Goal: Task Accomplishment & Management: Complete application form

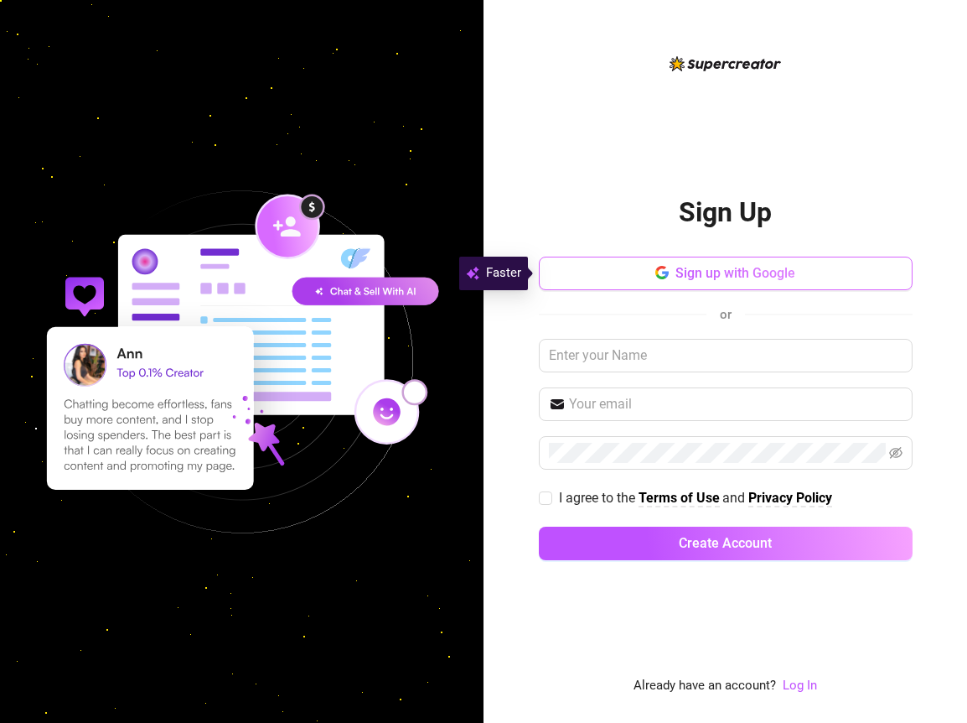
click at [698, 267] on span "Sign up with Google" at bounding box center [736, 273] width 120 height 16
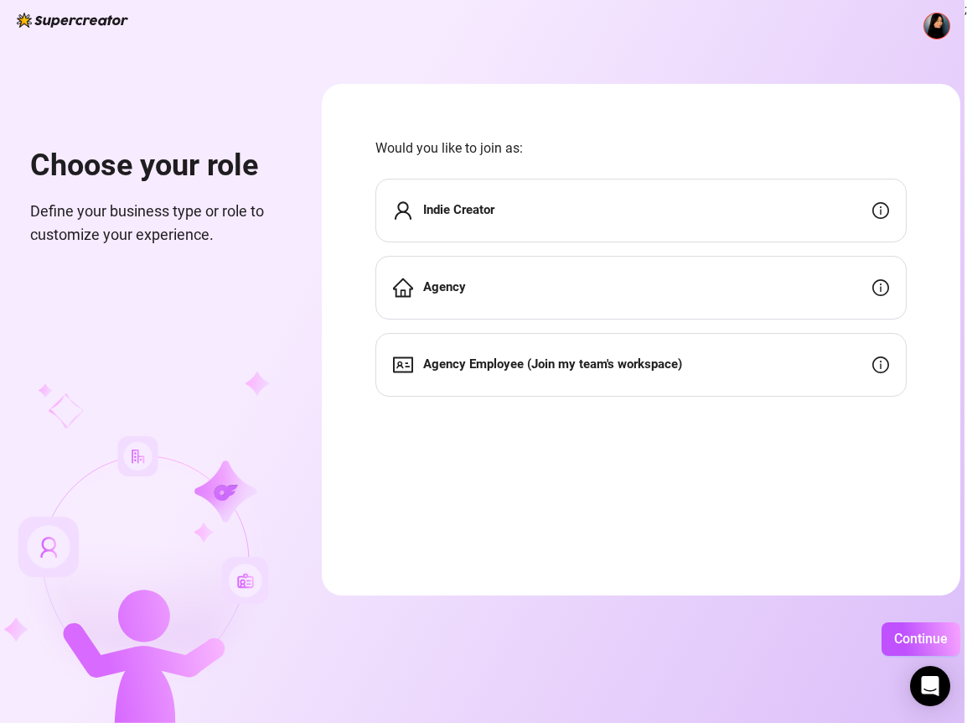
click at [589, 355] on span "Agency Employee (Join my team's workspace)" at bounding box center [552, 365] width 259 height 20
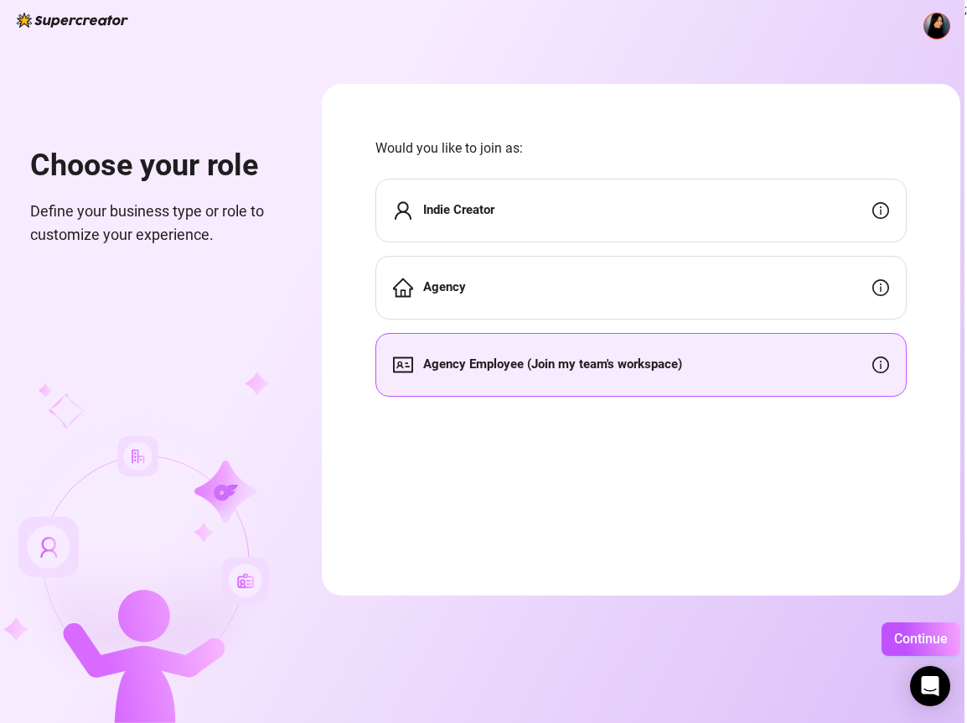
click at [871, 369] on div "Agency Employee (Join my team's workspace)" at bounding box center [642, 365] width 532 height 64
click at [920, 643] on span "Continue" at bounding box center [922, 638] width 54 height 16
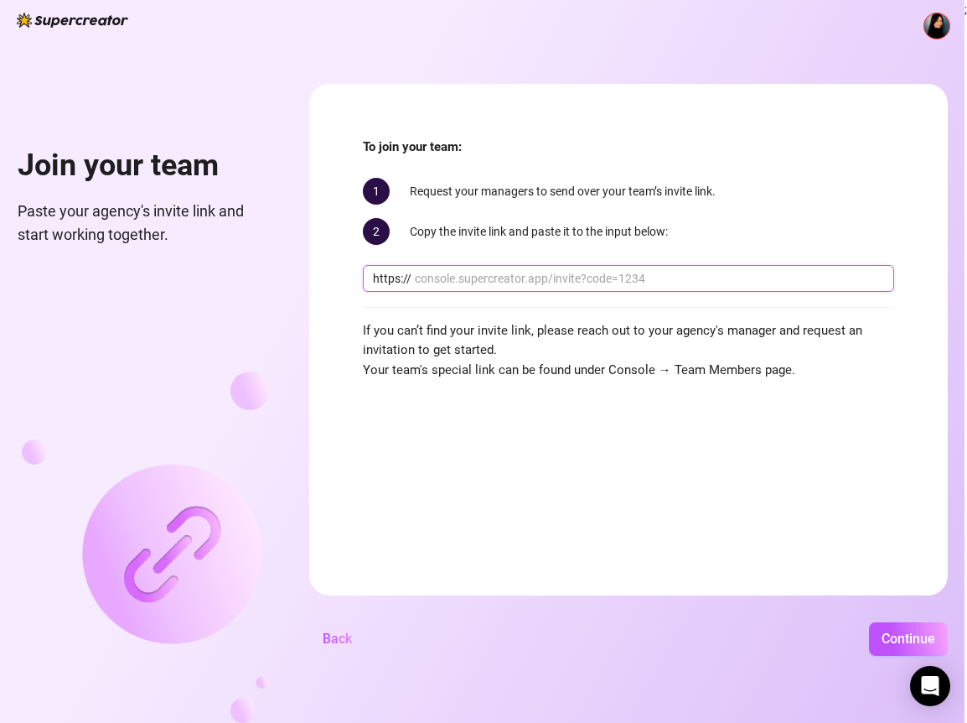
click at [516, 278] on input "text" at bounding box center [649, 278] width 469 height 18
drag, startPoint x: 350, startPoint y: 269, endPoint x: 504, endPoint y: 271, distance: 153.4
click at [504, 271] on form "To join your team: 1 Request your managers to send over your team’s invite link…" at bounding box center [628, 339] width 639 height 511
click at [470, 272] on input "text" at bounding box center [649, 278] width 469 height 18
paste input "console.supercreator.app/invite?code=23XVoGdgeDa4S1Z1GIHdz2cZwgu2&workspace=Cre…"
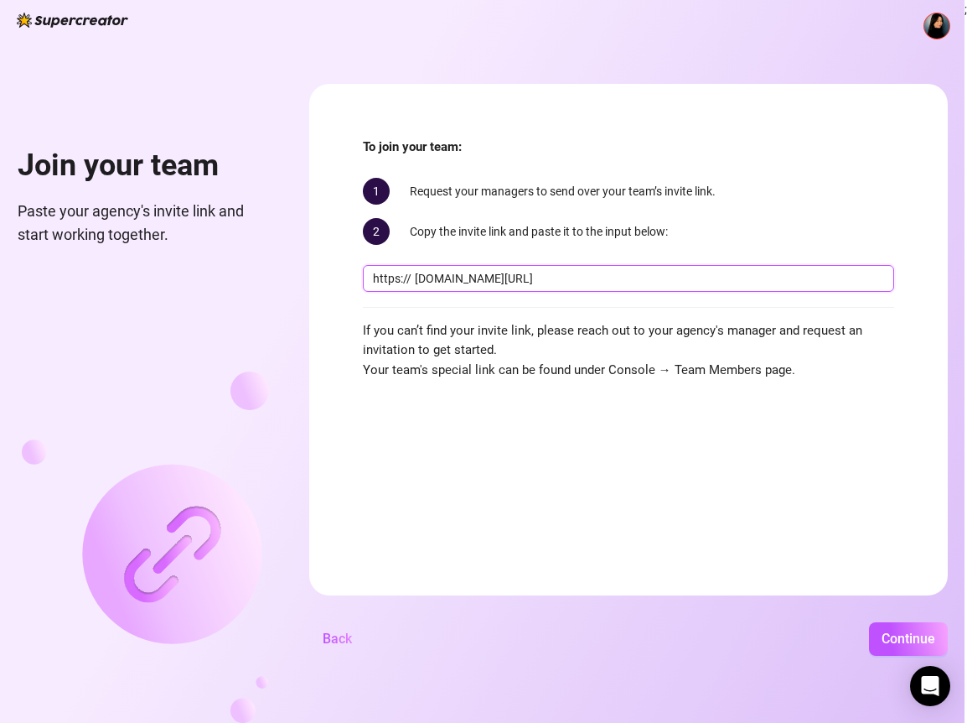
drag, startPoint x: 447, startPoint y: 278, endPoint x: 363, endPoint y: 283, distance: 84.0
click at [363, 283] on span "https:// console.supercreator.app/invite?code=23XVoGdgeDa4S1Z1GIHdz2cZwgu2&work…" at bounding box center [629, 278] width 532 height 27
type input "console.supercreator.app/invite?code=23XVoGdgeDa4S1Z1GIHdz2cZwgu2&workspace=Cre…"
click at [896, 638] on span "Continue" at bounding box center [909, 638] width 54 height 16
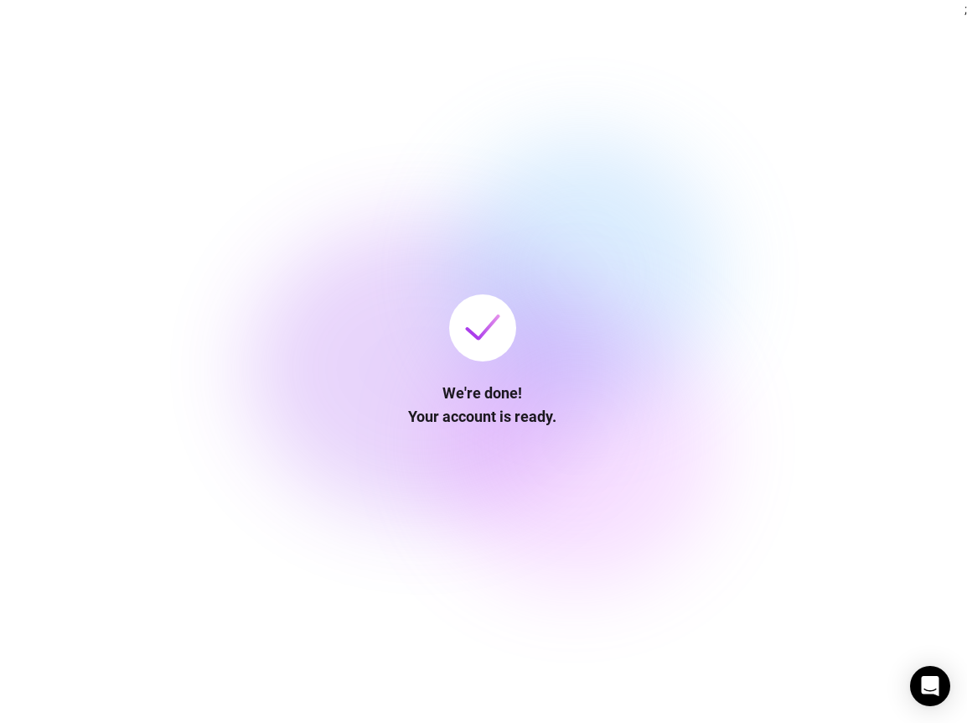
click at [479, 318] on img at bounding box center [482, 327] width 35 height 26
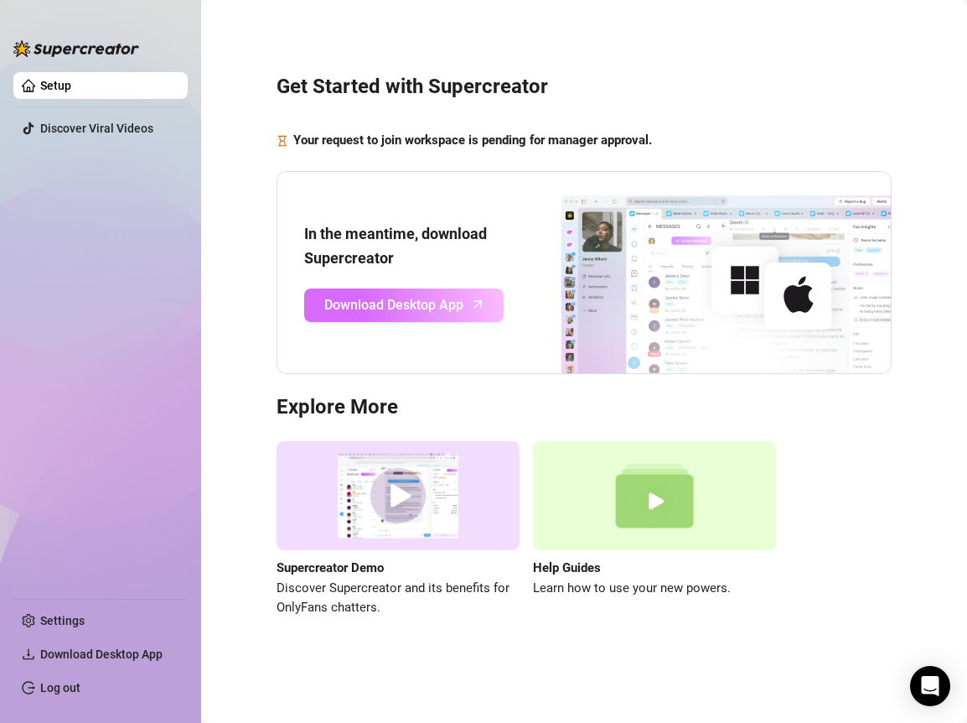
click at [439, 303] on span "Download Desktop App" at bounding box center [393, 304] width 139 height 21
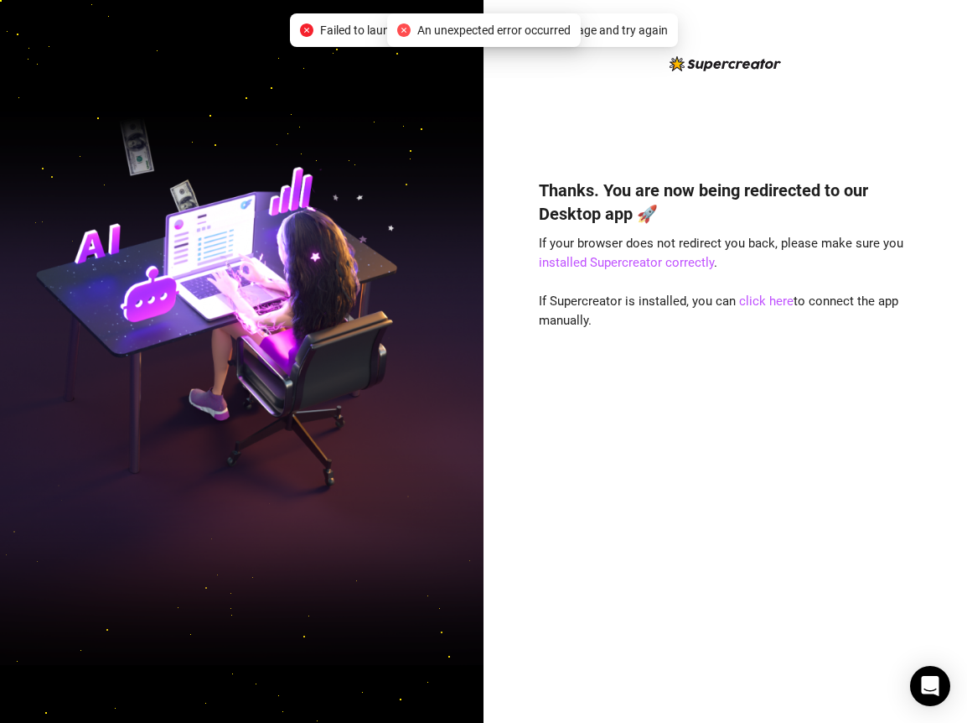
click at [519, 132] on div "Thanks. You are now being redirected to our Desktop app 🚀 If your browser does …" at bounding box center [726, 361] width 484 height 723
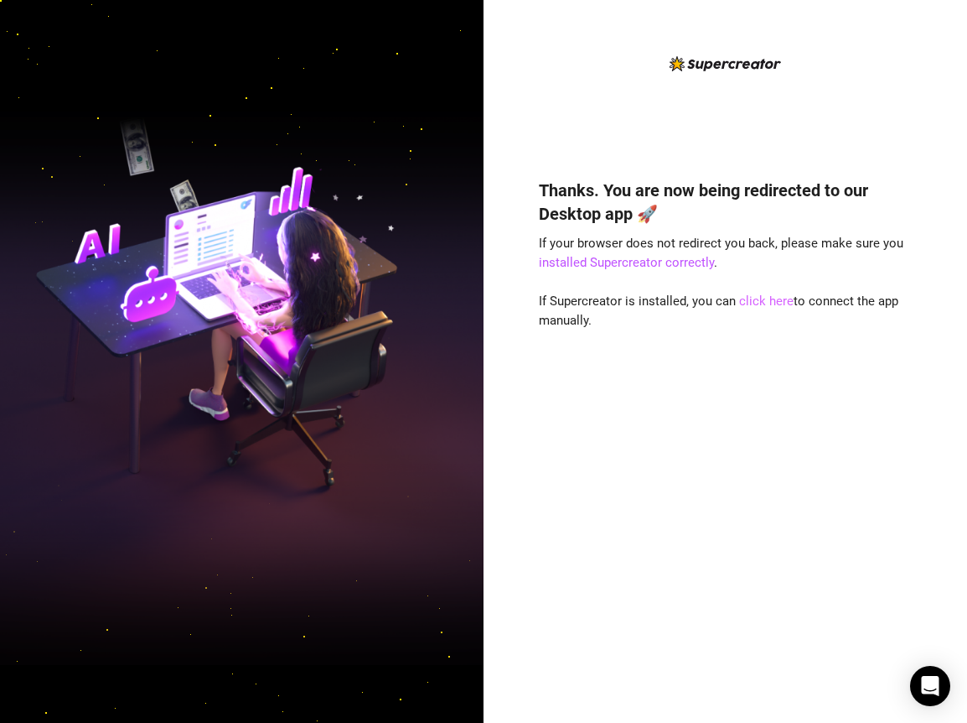
click at [756, 297] on link "click here" at bounding box center [766, 300] width 54 height 15
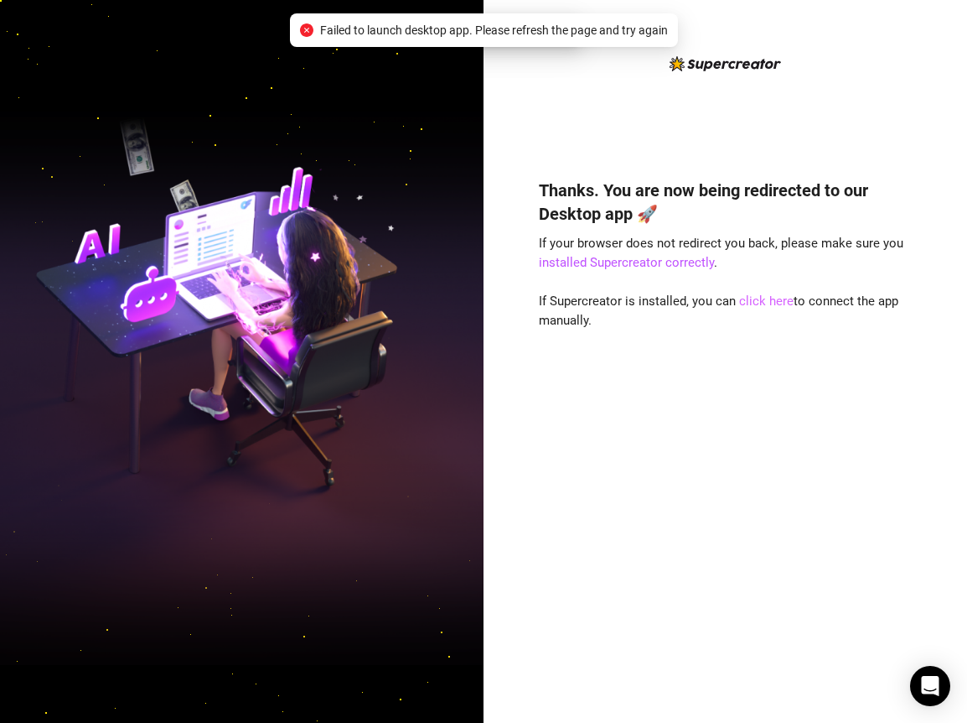
click at [756, 297] on link "click here" at bounding box center [766, 300] width 54 height 15
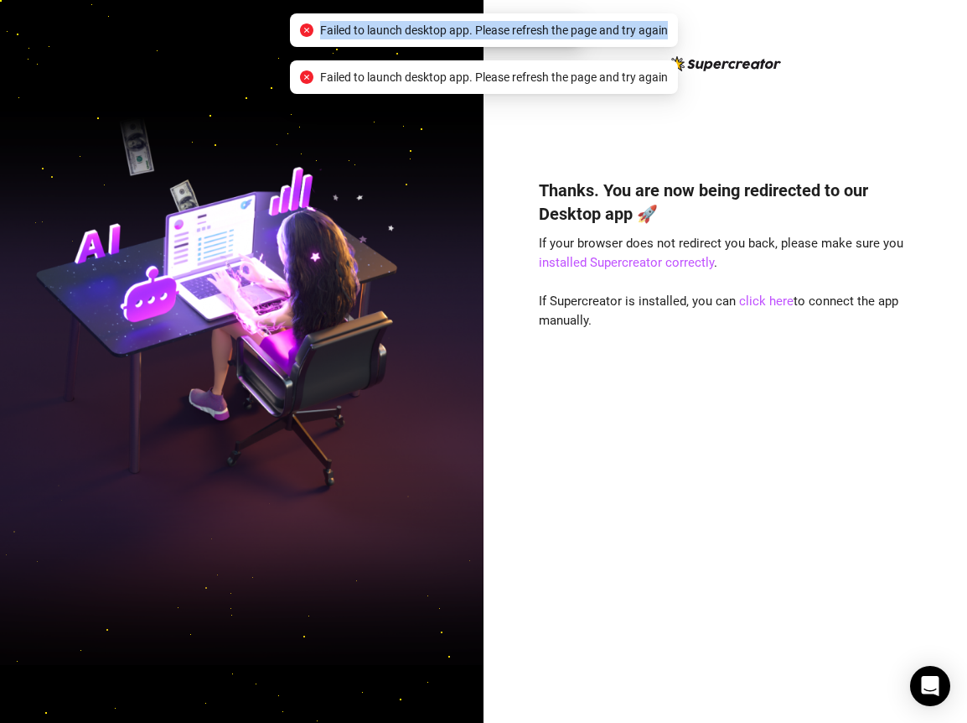
drag, startPoint x: 317, startPoint y: 23, endPoint x: 673, endPoint y: 31, distance: 356.4
click at [673, 31] on div "Failed to launch desktop app. Please refresh the page and try again" at bounding box center [484, 30] width 388 height 34
copy span "Failed to launch desktop app. Please refresh the page and try again"
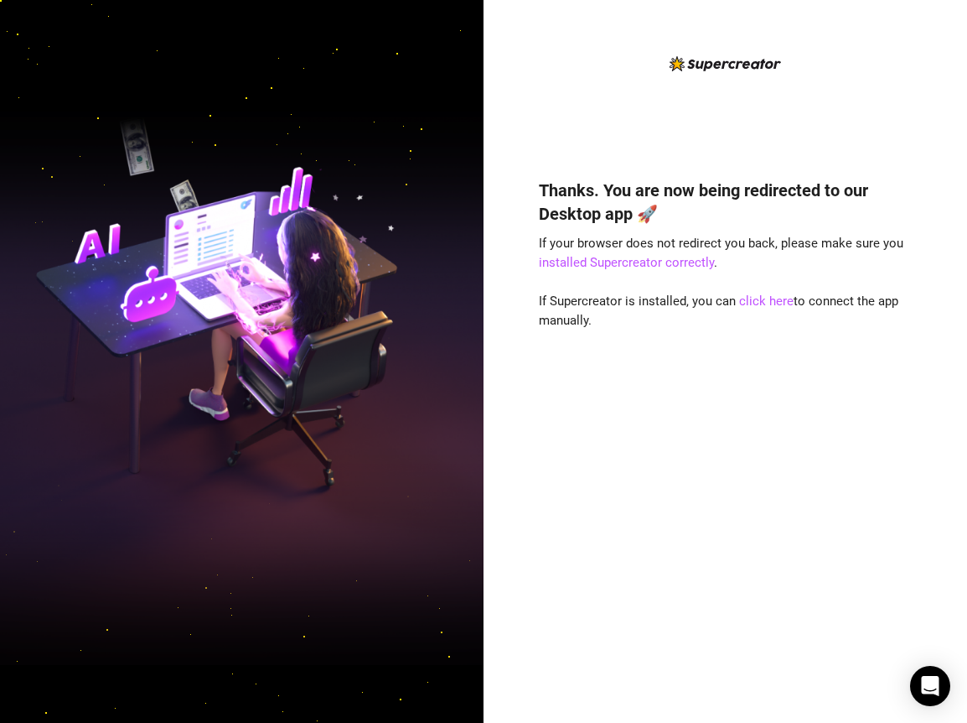
click at [891, 449] on div "Thanks. You are now being redirected to our Desktop app 🚀 If your browser does …" at bounding box center [726, 426] width 374 height 540
drag, startPoint x: 744, startPoint y: 297, endPoint x: 716, endPoint y: 298, distance: 28.5
click at [745, 298] on link "click here" at bounding box center [766, 300] width 54 height 15
click at [920, 583] on div "Thanks. You are now being redirected to our Desktop app 🚀 If your browser does …" at bounding box center [726, 361] width 484 height 723
click at [624, 267] on link "installed Supercreator correctly" at bounding box center [626, 262] width 175 height 15
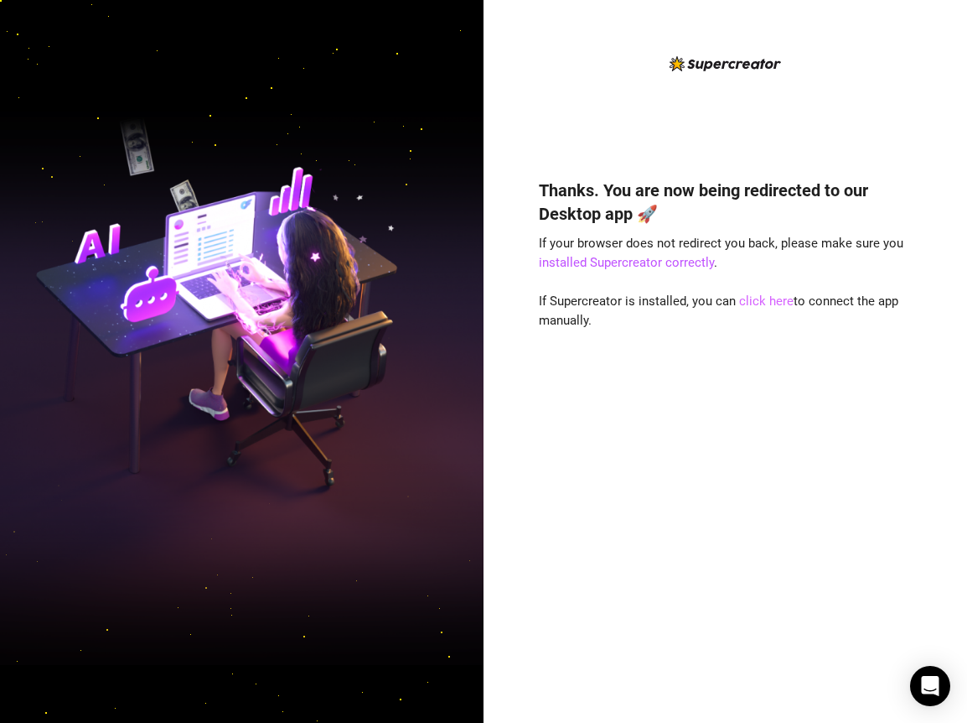
click at [755, 306] on link "click here" at bounding box center [766, 300] width 54 height 15
